Goal: Task Accomplishment & Management: Manage account settings

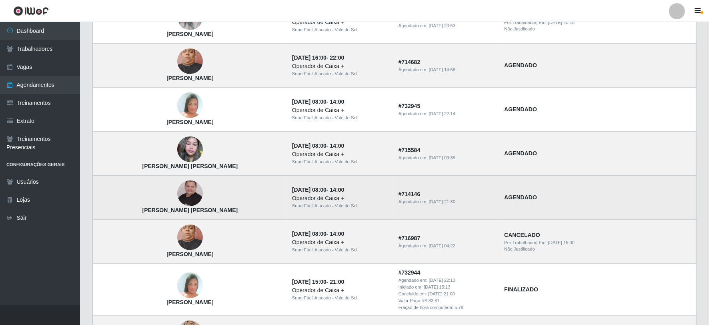
scroll to position [178, 0]
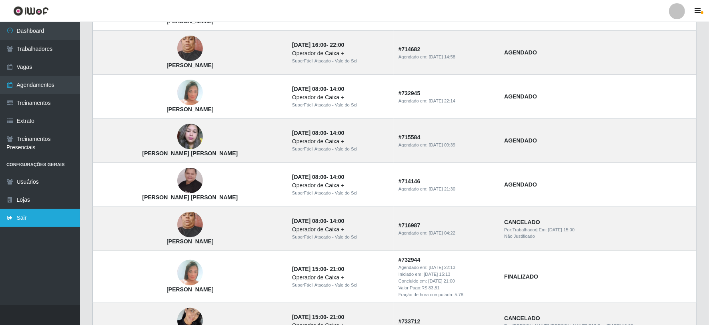
click at [13, 218] on icon at bounding box center [9, 218] width 7 height 6
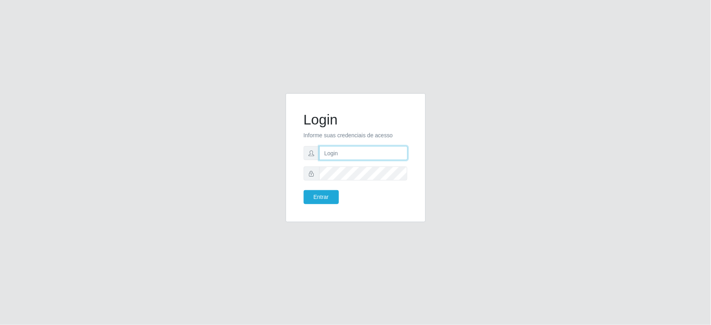
type input "[PERSON_NAME][EMAIL_ADDRESS][PERSON_NAME][DOMAIN_NAME]"
click at [403, 150] on input "[PERSON_NAME][EMAIL_ADDRESS][PERSON_NAME][DOMAIN_NAME]" at bounding box center [363, 153] width 88 height 14
click at [365, 158] on input ".br" at bounding box center [363, 153] width 88 height 14
type input "."
click at [342, 157] on input "text" at bounding box center [363, 153] width 88 height 14
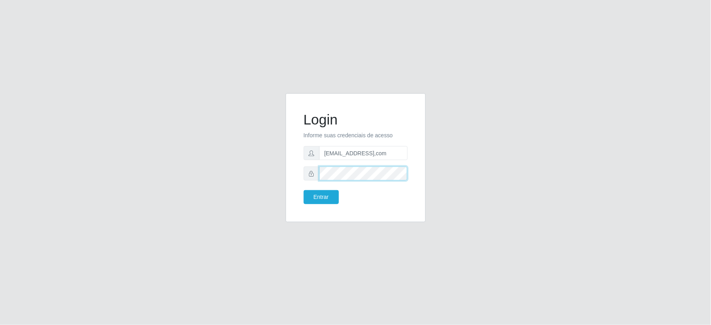
click at [304, 190] on button "Entrar" at bounding box center [321, 197] width 35 height 14
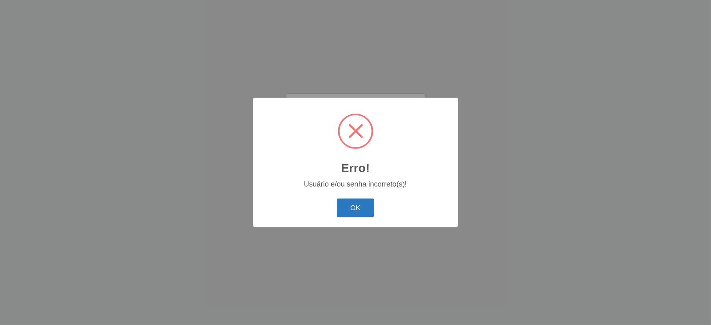
click at [351, 206] on button "OK" at bounding box center [355, 207] width 37 height 19
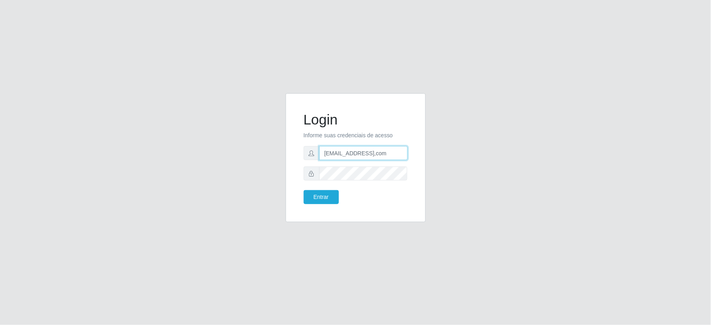
click at [383, 150] on input "jankeilajan@gmail,com" at bounding box center [363, 153] width 88 height 14
type input "j"
click at [521, 134] on div "Login Informe suas credenciais de acesso Entrar" at bounding box center [356, 162] width 456 height 138
